Goal: Answer question/provide support: Share knowledge or assist other users

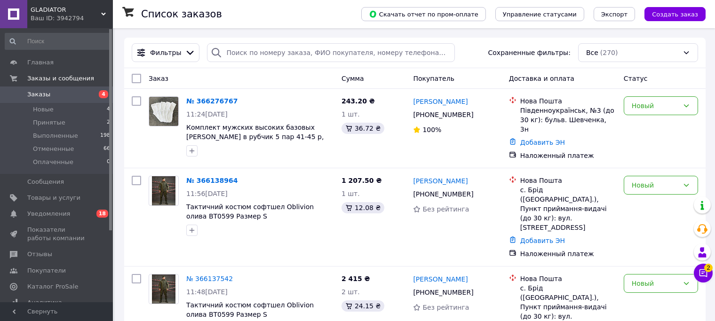
click at [708, 275] on button "Чат с покупателем 2" at bounding box center [702, 273] width 19 height 19
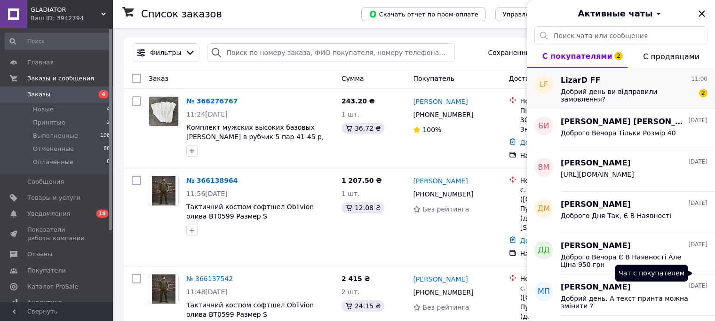
click at [598, 90] on span "Добрий день ви відправили замовлення?" at bounding box center [627, 95] width 134 height 15
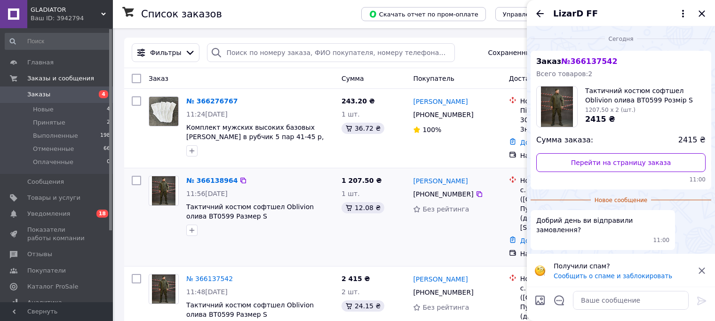
click at [165, 189] on img at bounding box center [164, 190] width 24 height 29
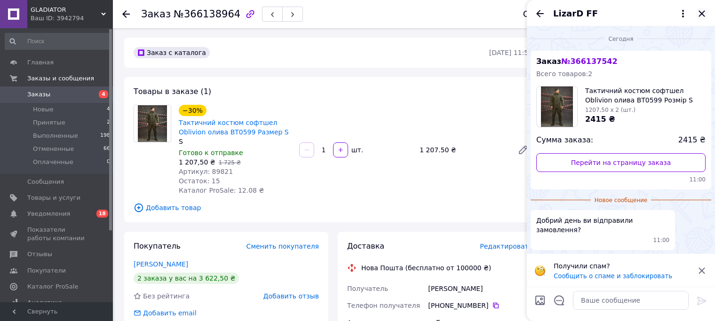
click at [700, 15] on icon "Закрыть" at bounding box center [701, 13] width 6 height 6
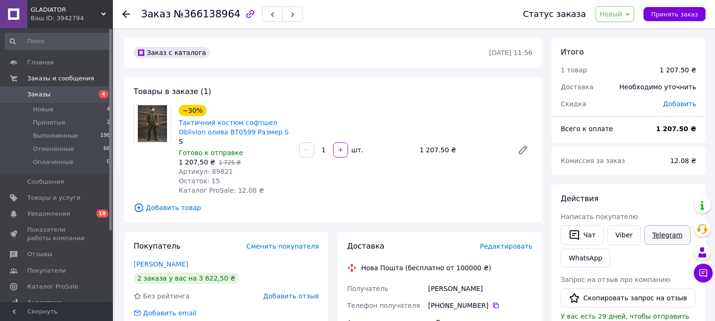
click at [660, 237] on link "Telegram" at bounding box center [667, 235] width 46 height 20
click at [577, 234] on icon "button" at bounding box center [573, 235] width 9 height 10
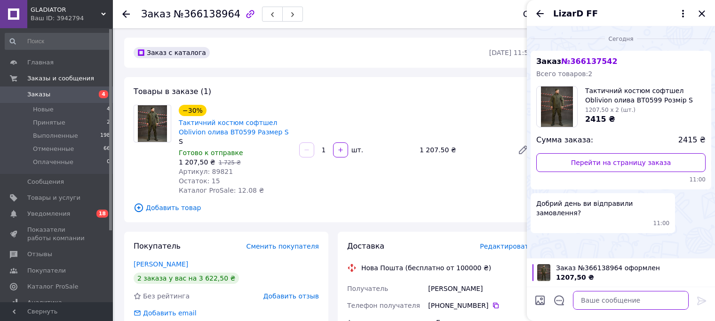
click at [615, 302] on textarea at bounding box center [631, 300] width 116 height 19
paste textarea "Доброго Дня Дуже Вибачаємось На Сайті Стався Збій З Цінами Вартість Одного Комп…"
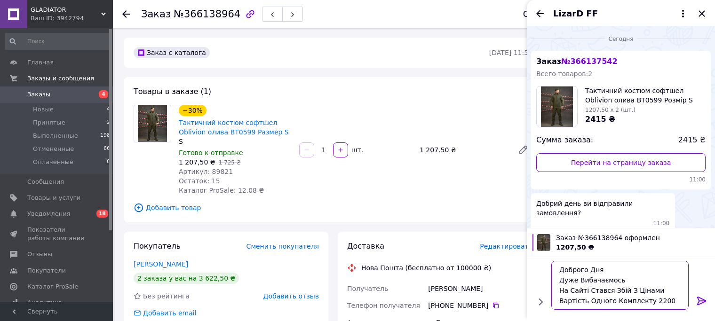
scroll to position [0, 0]
type textarea "Доброго Дня Дуже Вибачаємось На Сайті Стався Збій З Цінами Вартість Одного Комп…"
click at [705, 305] on icon at bounding box center [701, 300] width 11 height 11
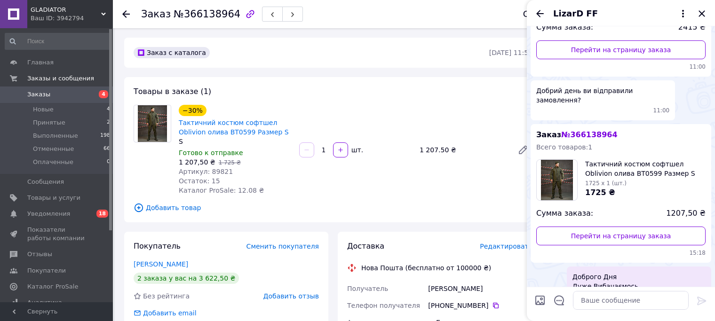
scroll to position [145, 0]
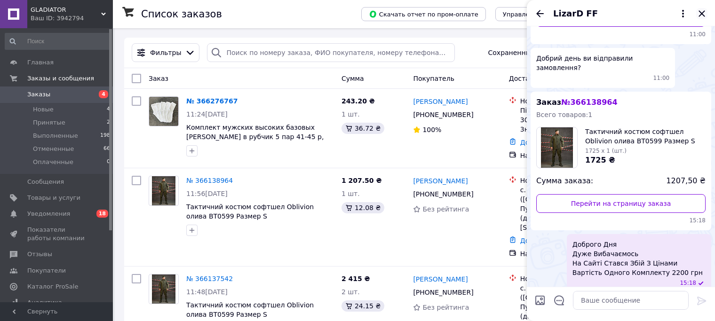
click at [702, 15] on icon "Закрыть" at bounding box center [701, 13] width 6 height 6
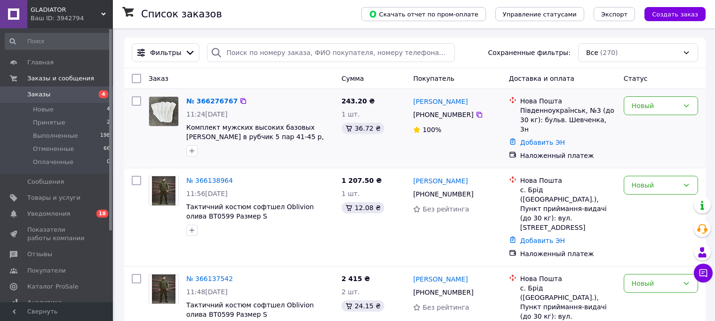
click at [165, 120] on img at bounding box center [163, 111] width 29 height 29
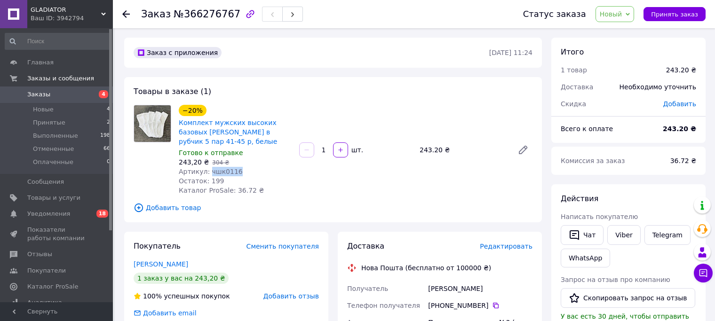
copy span "чшк0116"
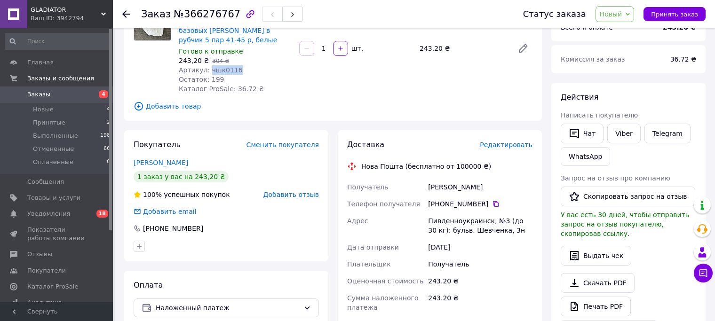
scroll to position [99, 0]
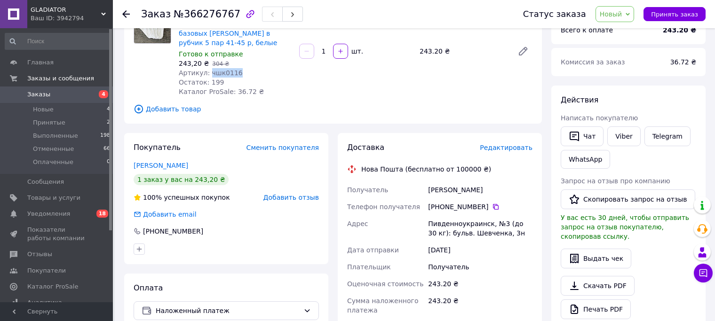
click at [446, 194] on div "[PERSON_NAME]" at bounding box center [480, 189] width 108 height 17
click at [446, 196] on div "[PERSON_NAME]" at bounding box center [480, 189] width 108 height 17
click at [444, 189] on div "[PERSON_NAME]" at bounding box center [480, 189] width 108 height 17
click at [449, 194] on div "[PERSON_NAME]" at bounding box center [480, 189] width 108 height 17
click at [448, 193] on div "[PERSON_NAME]" at bounding box center [480, 189] width 108 height 17
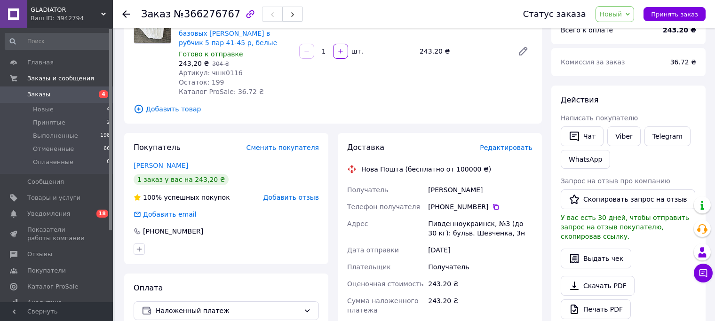
click at [446, 194] on div "[PERSON_NAME]" at bounding box center [480, 189] width 108 height 17
click at [448, 192] on div "[PERSON_NAME]" at bounding box center [480, 189] width 108 height 17
click at [447, 194] on div "[PERSON_NAME]" at bounding box center [480, 189] width 108 height 17
click at [446, 194] on div "[PERSON_NAME]" at bounding box center [480, 189] width 108 height 17
click at [447, 194] on div "[PERSON_NAME]" at bounding box center [480, 189] width 108 height 17
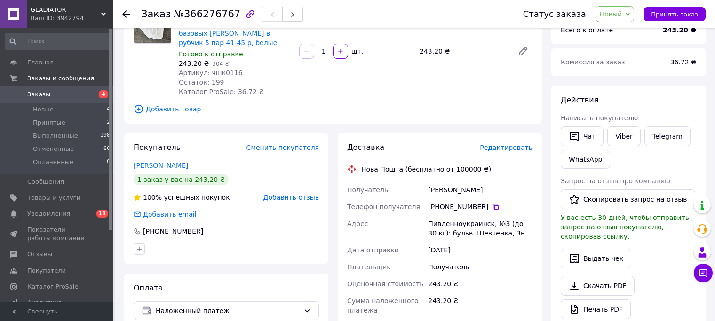
click at [447, 197] on div "[PERSON_NAME]" at bounding box center [480, 189] width 108 height 17
click at [446, 192] on div "[PERSON_NAME]" at bounding box center [480, 189] width 108 height 17
click at [446, 195] on div "[PERSON_NAME]" at bounding box center [480, 189] width 108 height 17
click at [452, 192] on div "[PERSON_NAME]" at bounding box center [480, 189] width 108 height 17
click at [490, 242] on div "[DATE]" at bounding box center [480, 250] width 108 height 17
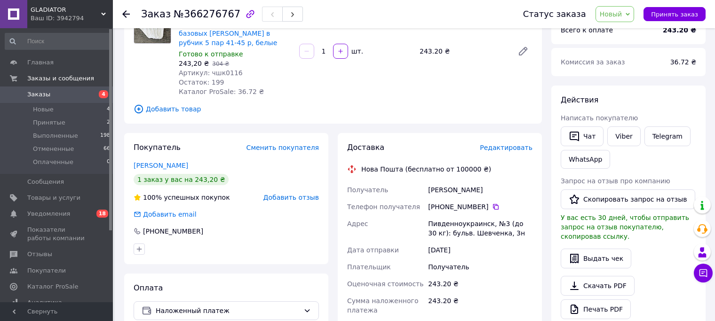
click at [444, 195] on div "[PERSON_NAME]" at bounding box center [480, 189] width 108 height 17
click at [444, 197] on div "[PERSON_NAME]" at bounding box center [480, 189] width 108 height 17
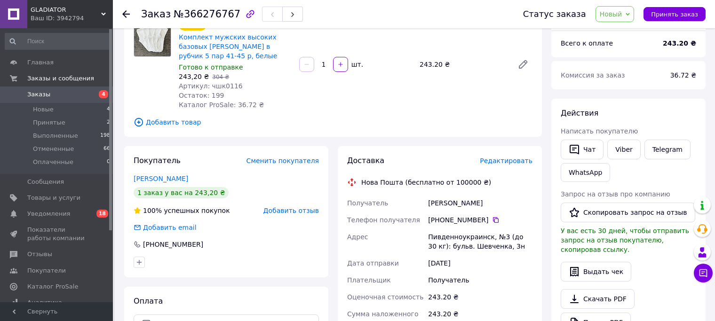
scroll to position [85, 0]
click at [442, 209] on div "[PERSON_NAME]" at bounding box center [480, 204] width 108 height 17
click at [441, 209] on div "[PERSON_NAME]" at bounding box center [480, 204] width 108 height 17
click at [441, 210] on div "[PERSON_NAME]" at bounding box center [480, 204] width 108 height 17
click at [442, 212] on div "[PERSON_NAME]" at bounding box center [480, 204] width 108 height 17
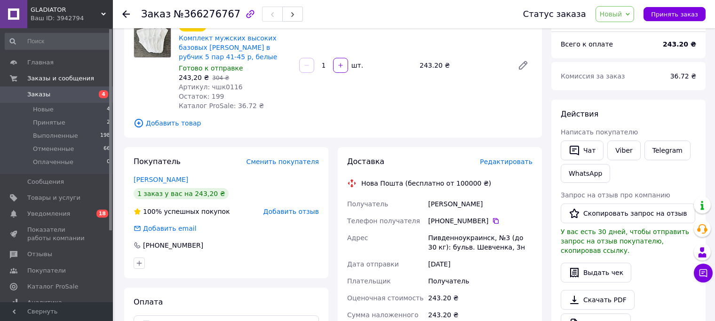
click at [442, 210] on div "[PERSON_NAME]" at bounding box center [480, 204] width 108 height 17
click at [442, 209] on div "[PERSON_NAME]" at bounding box center [480, 204] width 108 height 17
click at [435, 209] on div "[PERSON_NAME]" at bounding box center [480, 204] width 108 height 17
click at [436, 205] on div "[PERSON_NAME]" at bounding box center [480, 204] width 108 height 17
click at [435, 209] on div "[PERSON_NAME]" at bounding box center [480, 204] width 108 height 17
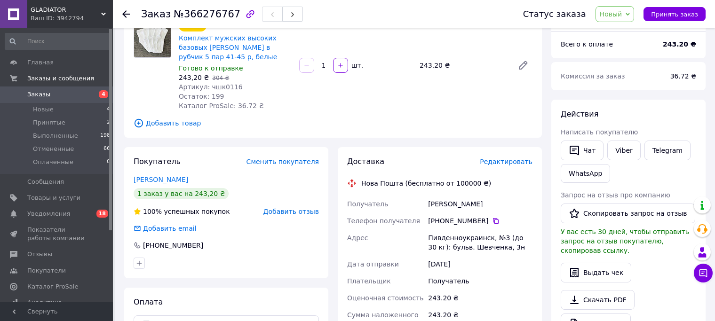
click at [435, 209] on div "[PERSON_NAME]" at bounding box center [480, 204] width 108 height 17
click at [500, 263] on div "[DATE]" at bounding box center [480, 264] width 108 height 17
click at [442, 209] on div "[PERSON_NAME]" at bounding box center [480, 204] width 108 height 17
click at [442, 210] on div "[PERSON_NAME]" at bounding box center [480, 204] width 108 height 17
click at [442, 209] on div "[PERSON_NAME]" at bounding box center [480, 204] width 108 height 17
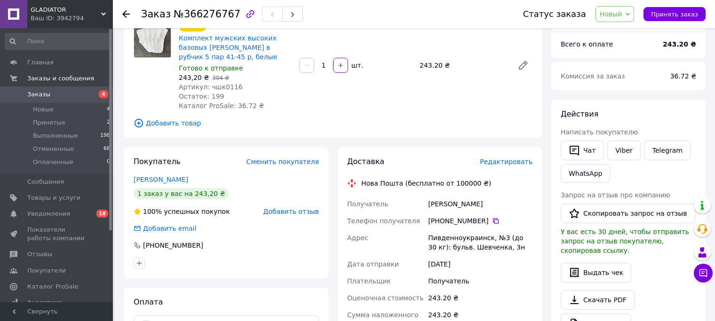
click at [442, 209] on div "[PERSON_NAME]" at bounding box center [480, 204] width 108 height 17
click at [442, 210] on div "[PERSON_NAME]" at bounding box center [480, 204] width 108 height 17
click at [434, 206] on div "[PERSON_NAME]" at bounding box center [480, 204] width 108 height 17
click at [441, 210] on div "[PERSON_NAME]" at bounding box center [480, 204] width 108 height 17
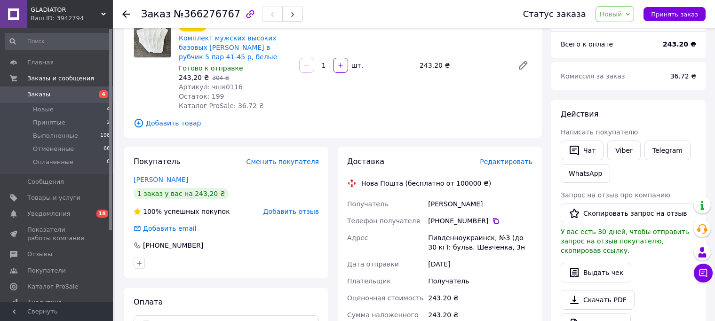
click at [442, 209] on div "[PERSON_NAME]" at bounding box center [480, 204] width 108 height 17
click at [442, 211] on div "[PERSON_NAME]" at bounding box center [480, 204] width 108 height 17
click at [443, 211] on div "[PERSON_NAME]" at bounding box center [480, 204] width 108 height 17
click at [438, 207] on div "[PERSON_NAME]" at bounding box center [480, 204] width 108 height 17
click at [438, 209] on div "[PERSON_NAME]" at bounding box center [480, 204] width 108 height 17
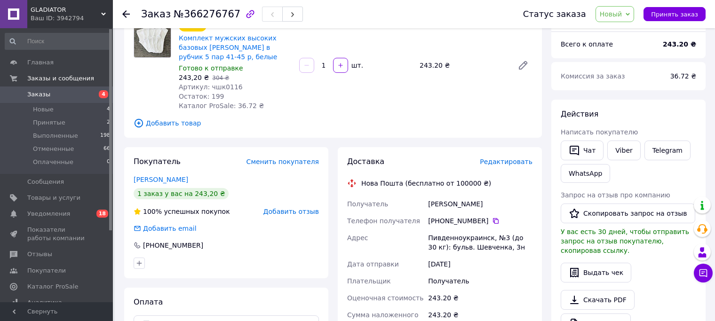
click at [438, 207] on div "[PERSON_NAME]" at bounding box center [480, 204] width 108 height 17
click at [440, 208] on div "[PERSON_NAME]" at bounding box center [480, 204] width 108 height 17
click at [438, 209] on div "[PERSON_NAME]" at bounding box center [480, 204] width 108 height 17
click at [408, 208] on div "Получатель" at bounding box center [385, 204] width 81 height 17
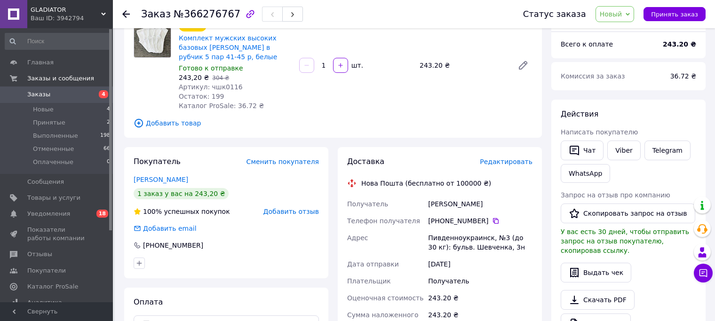
click at [434, 207] on div "[PERSON_NAME]" at bounding box center [480, 204] width 108 height 17
click at [436, 207] on div "[PERSON_NAME]" at bounding box center [480, 204] width 108 height 17
click at [447, 211] on div "[PERSON_NAME]" at bounding box center [480, 204] width 108 height 17
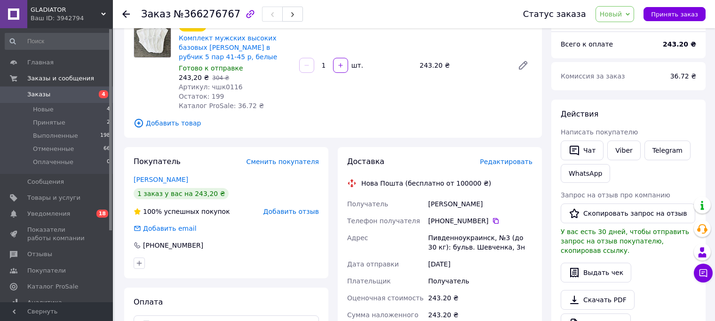
click at [446, 211] on div "[PERSON_NAME]" at bounding box center [480, 204] width 108 height 17
click at [444, 209] on div "[PERSON_NAME]" at bounding box center [480, 204] width 108 height 17
click at [446, 210] on div "[PERSON_NAME]" at bounding box center [480, 204] width 108 height 17
click at [444, 208] on div "[PERSON_NAME]" at bounding box center [480, 204] width 108 height 17
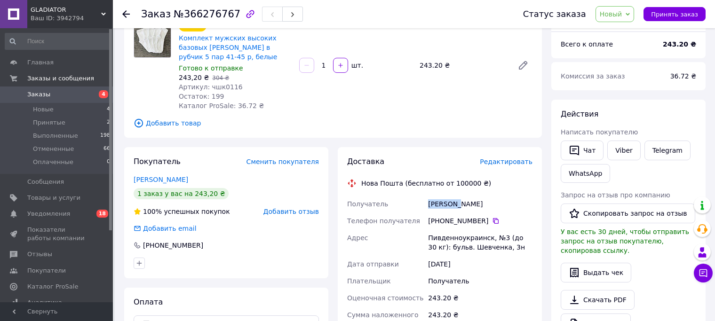
click at [444, 209] on div "[PERSON_NAME]" at bounding box center [480, 204] width 108 height 17
click at [444, 218] on div "[PHONE_NUMBER]" at bounding box center [480, 220] width 104 height 9
click at [444, 206] on div "[PERSON_NAME]" at bounding box center [480, 204] width 108 height 17
click at [445, 216] on div "[PHONE_NUMBER]" at bounding box center [480, 220] width 104 height 9
click at [440, 206] on div "[PERSON_NAME]" at bounding box center [480, 204] width 108 height 17
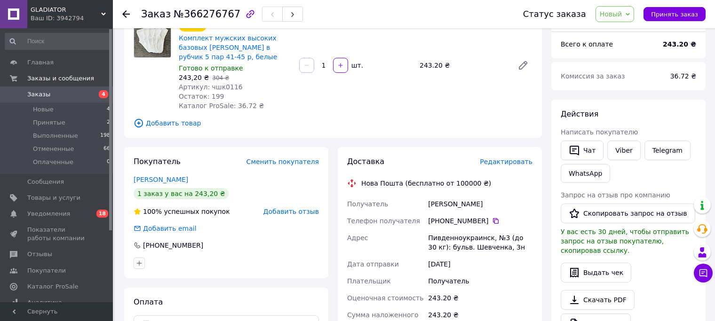
click at [441, 207] on div "[PERSON_NAME]" at bounding box center [480, 204] width 108 height 17
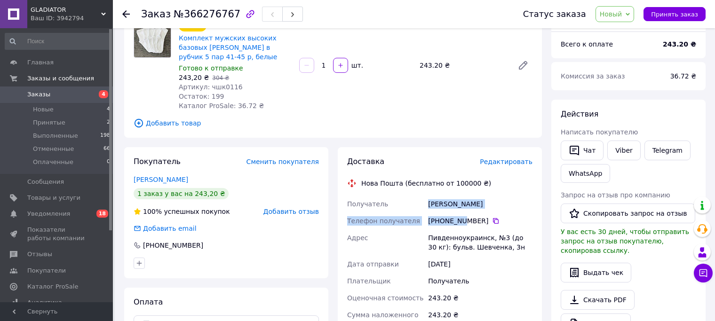
click at [477, 249] on div "Пивденноукраинск, №3 (до 30 кг): бульв. Шевченка, 3н" at bounding box center [480, 242] width 108 height 26
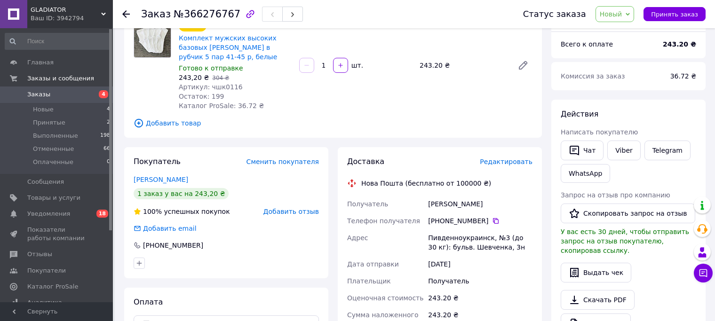
click at [480, 250] on div "Пивденноукраинск, №3 (до 30 кг): бульв. Шевченка, 3н" at bounding box center [480, 242] width 108 height 26
click at [485, 254] on div "Пивденноукраинск, №3 (до 30 кг): бульв. Шевченка, 3н" at bounding box center [480, 242] width 108 height 26
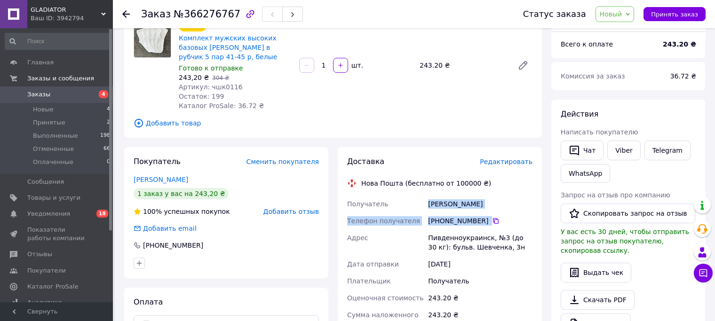
click at [477, 258] on div "[DATE]" at bounding box center [480, 264] width 108 height 17
